Goal: Task Accomplishment & Management: Manage account settings

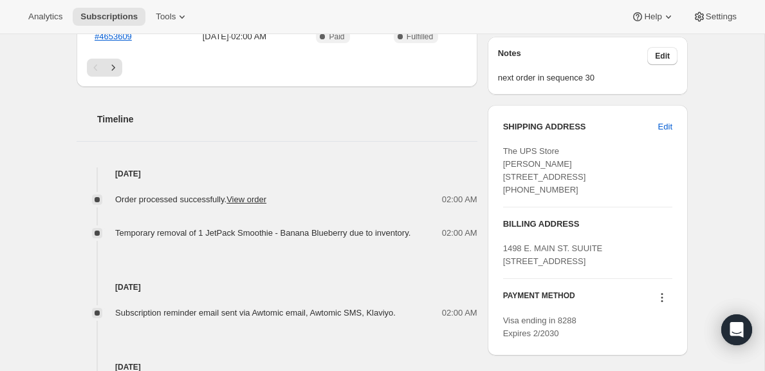
scroll to position [479, 0]
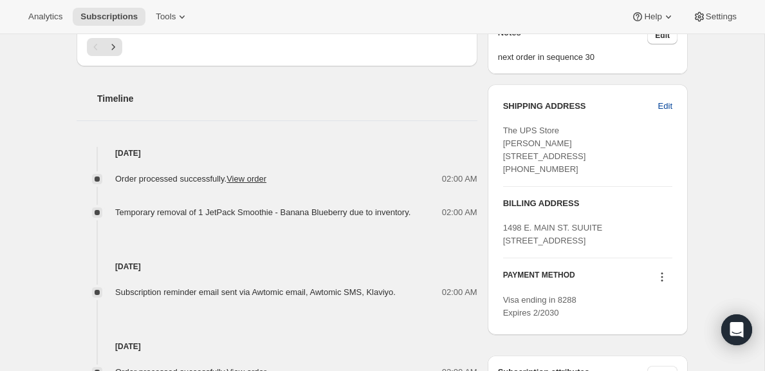
click at [659, 106] on span "Edit" at bounding box center [665, 106] width 14 height 13
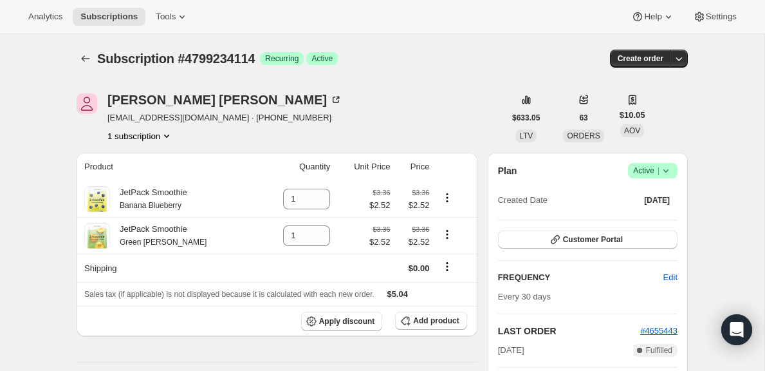
select select "United States"
select select "OR"
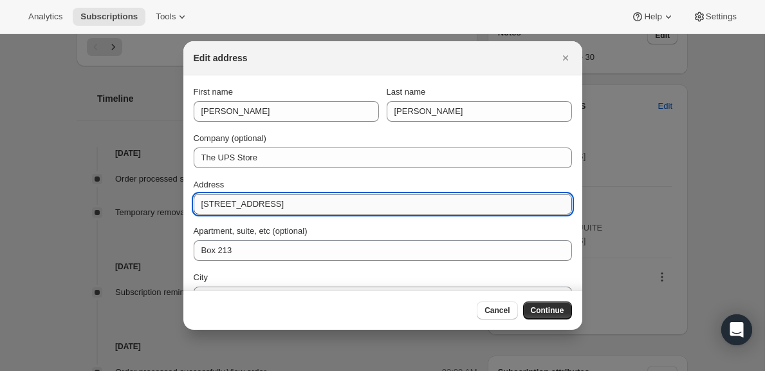
drag, startPoint x: 302, startPoint y: 204, endPoint x: 198, endPoint y: 203, distance: 104.2
click at [198, 203] on input "1498 E Main St Ste 103" at bounding box center [383, 204] width 378 height 21
paste input "041 S10th St."
type input "1041 S10th St."
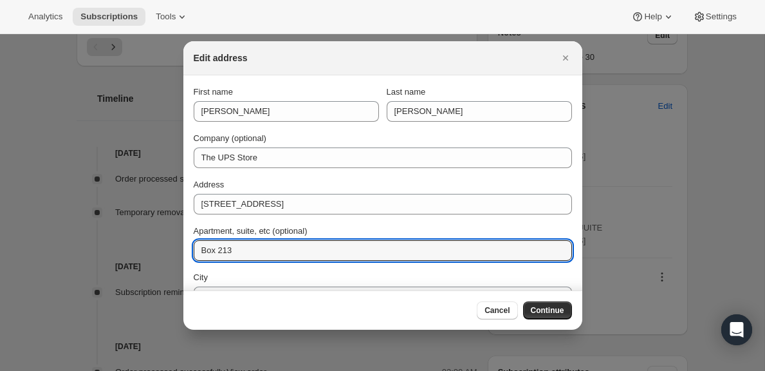
drag, startPoint x: 241, startPoint y: 252, endPoint x: 188, endPoint y: 252, distance: 52.8
click at [188, 252] on section "First name JOHN Last name MORRIS Company (optional) The UPS Store Address 1041 …" at bounding box center [382, 242] width 399 height 335
paste input "Apt. B1"
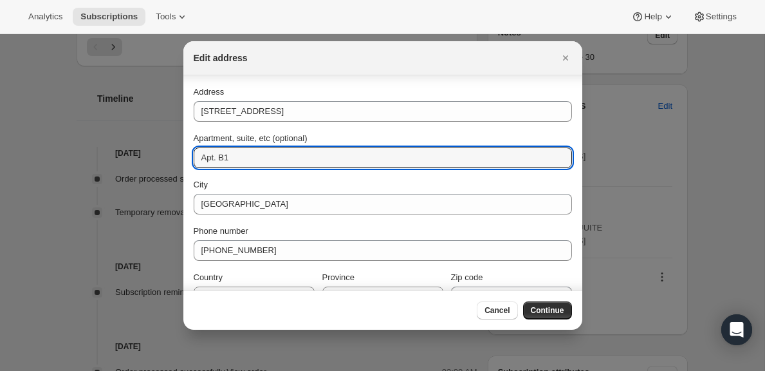
scroll to position [113, 0]
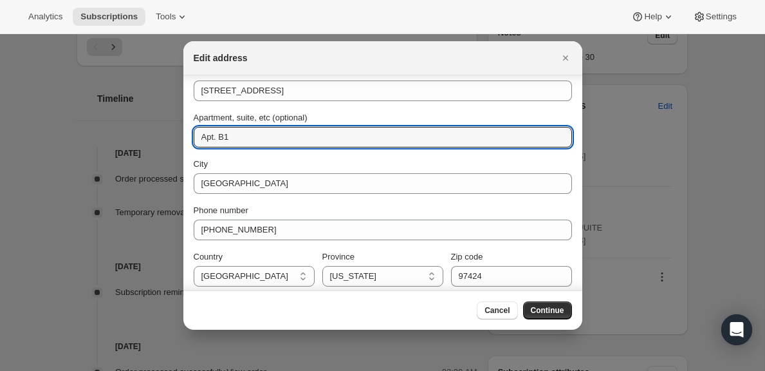
type input "Apt. B1"
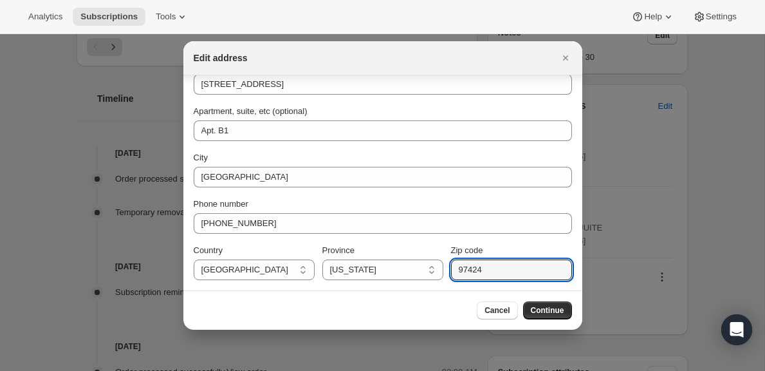
drag, startPoint x: 492, startPoint y: 273, endPoint x: 447, endPoint y: 273, distance: 45.7
click at [447, 273] on div "Country Afghanistan Aland Islands Albania Algeria Andorra Angola Anguilla Antig…" at bounding box center [383, 262] width 378 height 36
click at [553, 308] on span "Continue" at bounding box center [547, 310] width 33 height 10
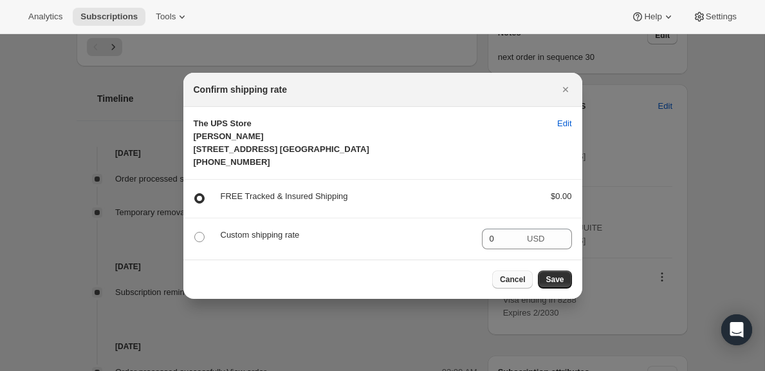
scroll to position [0, 0]
click at [549, 284] on span "Save" at bounding box center [555, 279] width 18 height 10
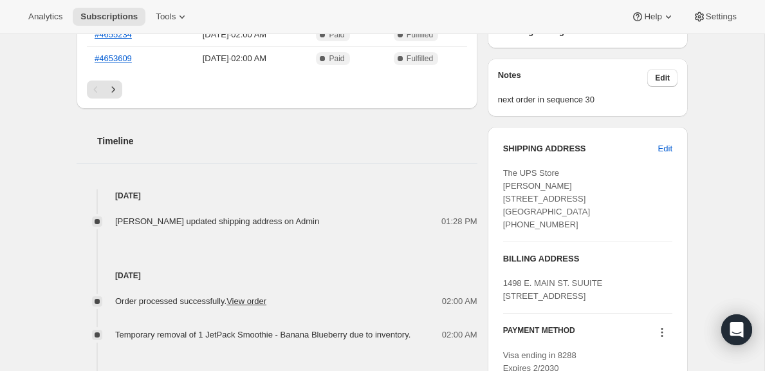
scroll to position [497, 0]
click at [667, 146] on span "Edit" at bounding box center [665, 147] width 14 height 13
select select "United States"
select select "OR"
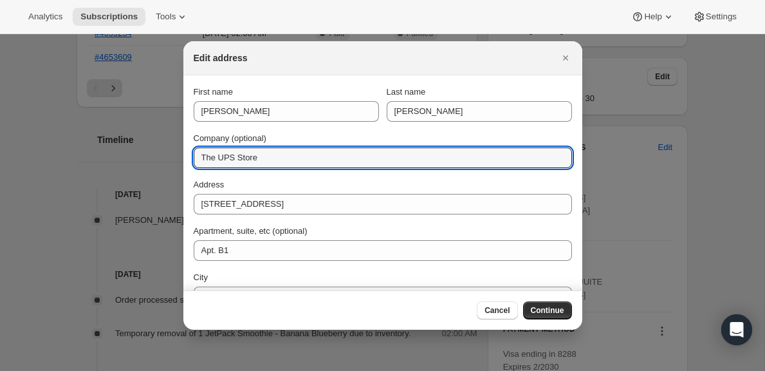
drag, startPoint x: 302, startPoint y: 160, endPoint x: 158, endPoint y: 144, distance: 144.9
click at [540, 307] on span "Continue" at bounding box center [547, 310] width 33 height 10
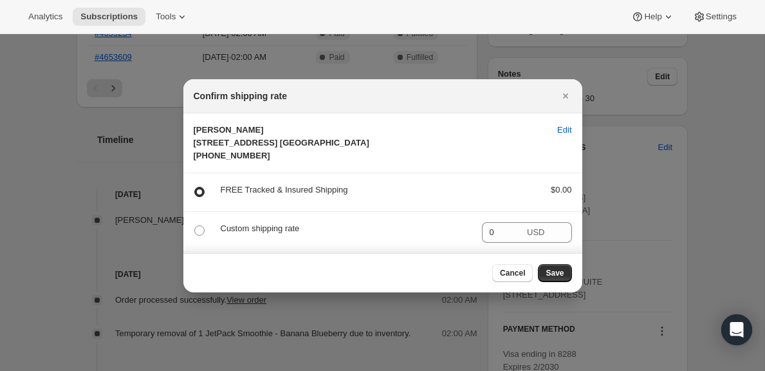
click at [539, 292] on div "Cancel Save" at bounding box center [382, 272] width 399 height 39
click at [553, 278] on span "Save" at bounding box center [555, 273] width 18 height 10
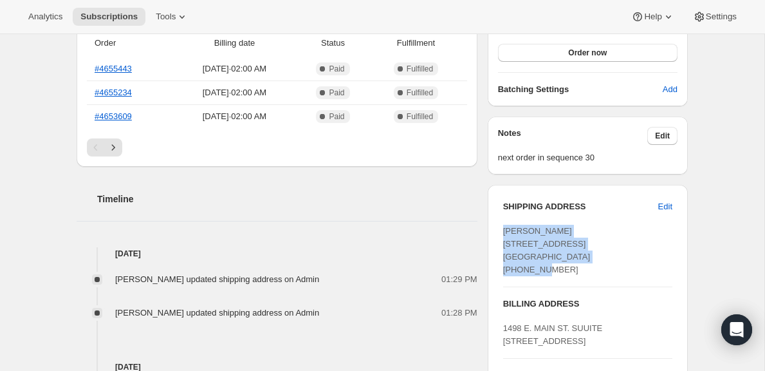
drag, startPoint x: 504, startPoint y: 232, endPoint x: 608, endPoint y: 268, distance: 110.5
click at [608, 268] on div "JOHN MORRIS 1041 S10th St. Apt. B1 Cottage Grove OR, 97424 United States +15419…" at bounding box center [587, 250] width 169 height 51
copy span "JOHN MORRIS 1041 S10th St. Apt. B1 Cottage Grove OR, 97424"
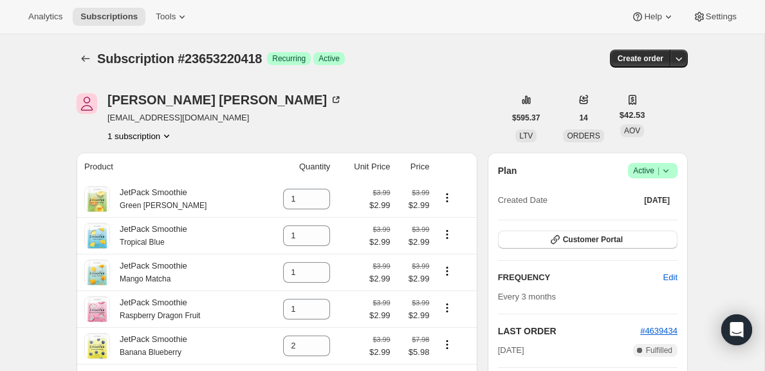
click at [647, 174] on span "Active |" at bounding box center [652, 170] width 39 height 13
click at [624, 224] on button "Cancel subscription" at bounding box center [648, 217] width 80 height 21
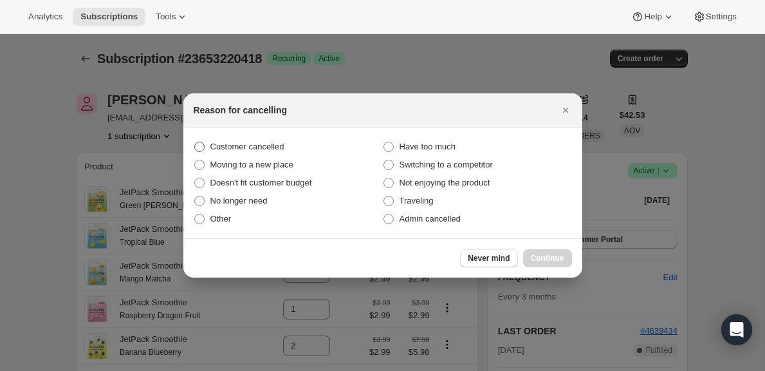
click at [250, 146] on span "Customer cancelled" at bounding box center [247, 147] width 74 height 10
click at [195, 142] on input "Customer cancelled" at bounding box center [194, 142] width 1 height 1
radio input "true"
click at [544, 263] on button "Continue" at bounding box center [547, 258] width 49 height 18
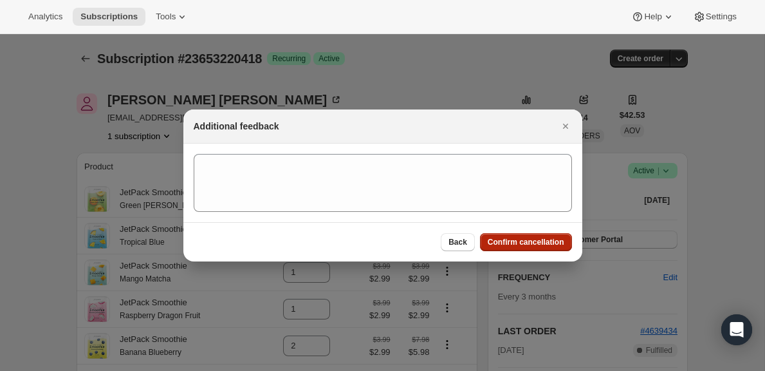
click at [515, 237] on span "Confirm cancellation" at bounding box center [526, 242] width 77 height 10
